Goal: Transaction & Acquisition: Purchase product/service

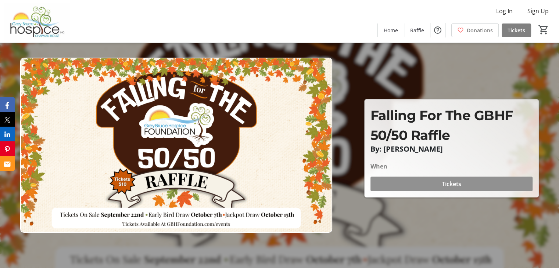
click at [436, 185] on span at bounding box center [451, 184] width 162 height 18
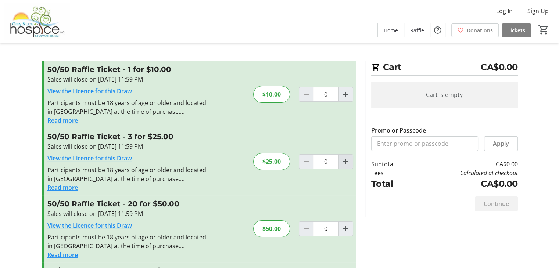
click at [345, 161] on mat-icon "Increment by one" at bounding box center [345, 161] width 9 height 9
type input "1"
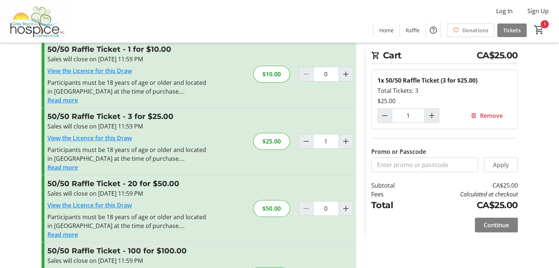
scroll to position [37, 0]
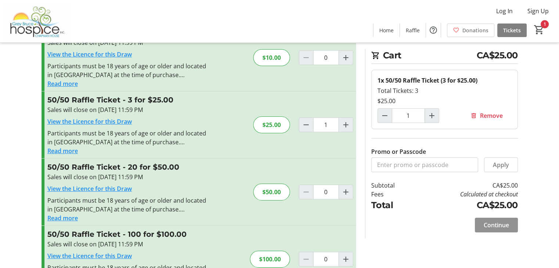
click at [494, 224] on span "Continue" at bounding box center [496, 225] width 25 height 9
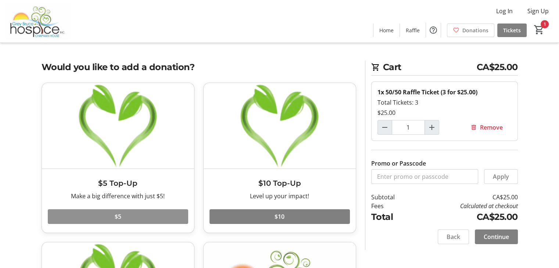
click at [127, 218] on span at bounding box center [118, 217] width 140 height 18
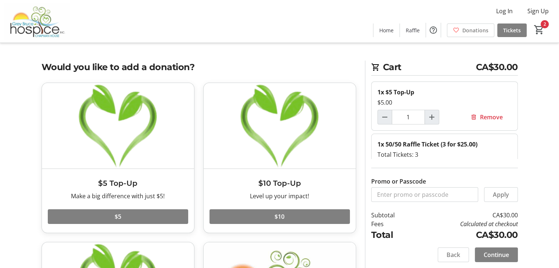
scroll to position [37, 0]
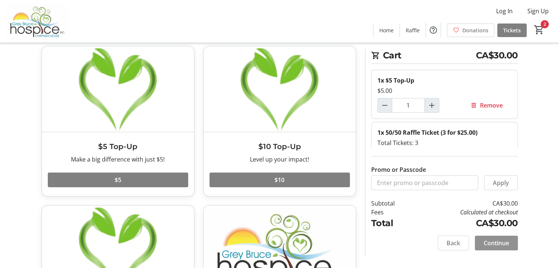
click at [495, 244] on span "Continue" at bounding box center [496, 243] width 25 height 9
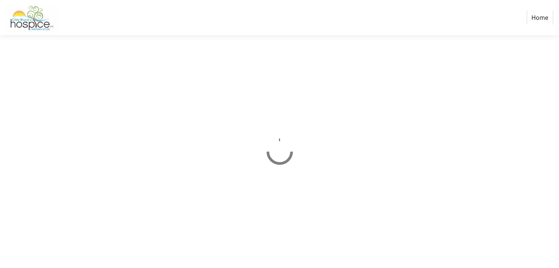
select select "CA"
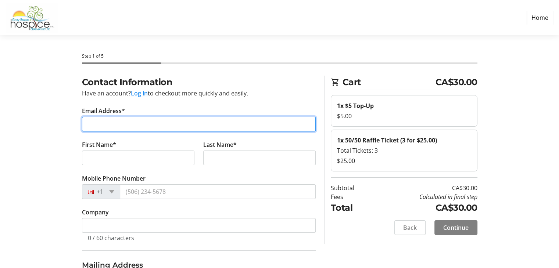
click at [170, 121] on input "Email Address*" at bounding box center [199, 124] width 234 height 15
type input "[EMAIL_ADDRESS][DOMAIN_NAME]"
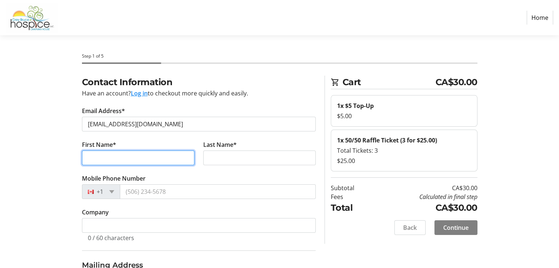
type input "[PERSON_NAME]"
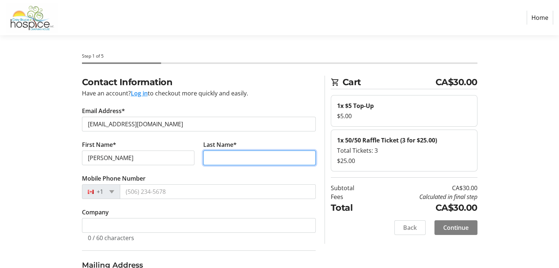
type input "Deakin"
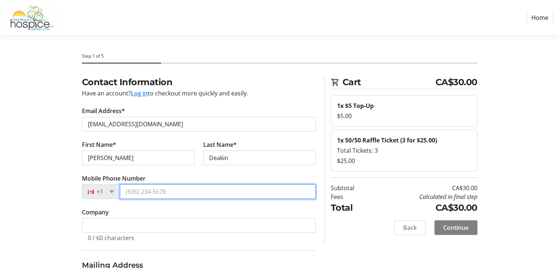
type input "[PHONE_NUMBER]"
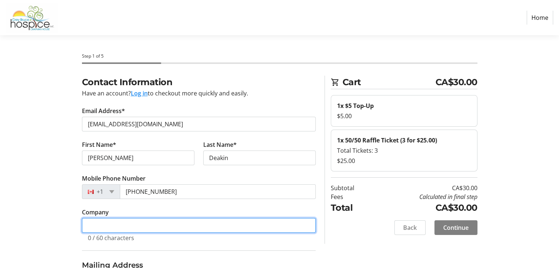
type input "[PERSON_NAME] Tuer"
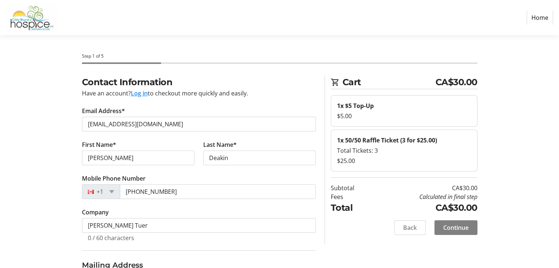
type input "[STREET_ADDRESS]"
type input "Unit 2"
type input "[PERSON_NAME] Sound"
select select "ON"
type input "N4K 2N2"
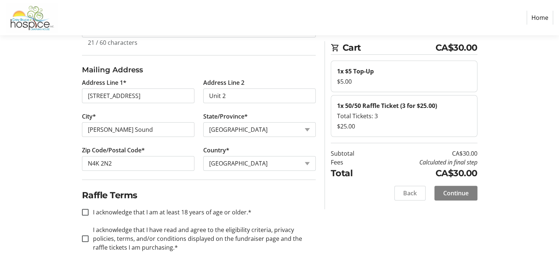
scroll to position [196, 0]
click at [87, 212] on input "I acknowledge that I am at least 18 years of age or older.*" at bounding box center [85, 212] width 7 height 7
checkbox input "true"
click at [87, 237] on input "I acknowledge that I have read and agree to the eligibility criteria, privacy p…" at bounding box center [85, 238] width 7 height 7
checkbox input "true"
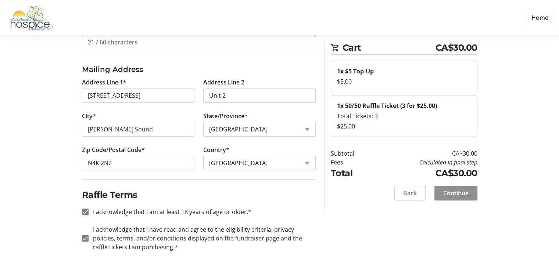
click at [460, 193] on span "Continue" at bounding box center [455, 193] width 25 height 9
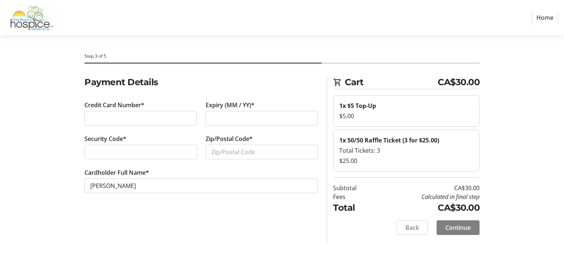
click at [122, 112] on div at bounding box center [141, 118] width 112 height 15
click at [222, 154] on input "Zip/Postal Code*" at bounding box center [262, 152] width 112 height 15
type input "N4K 2N2"
click at [456, 225] on span "Continue" at bounding box center [458, 227] width 25 height 9
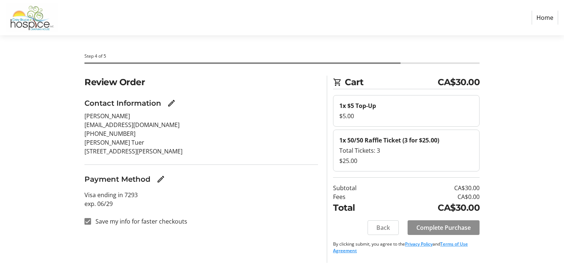
click at [456, 225] on span "Complete Purchase" at bounding box center [444, 227] width 54 height 9
